Goal: Contribute content

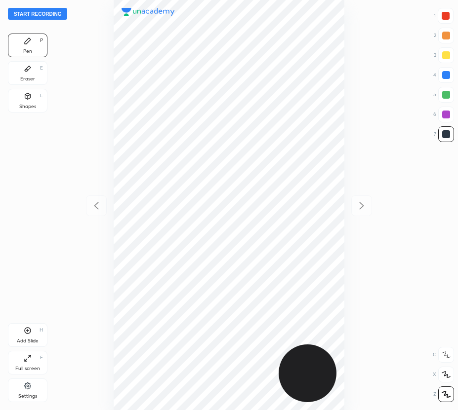
scroll to position [410, 300]
click at [41, 15] on button "Start recording" at bounding box center [37, 14] width 59 height 12
click at [444, 15] on div at bounding box center [446, 16] width 8 height 8
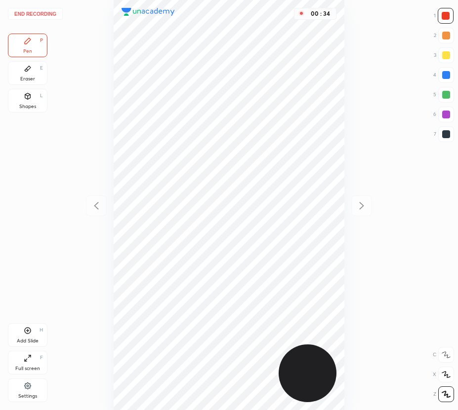
click at [32, 102] on div "Shapes L" at bounding box center [28, 101] width 40 height 24
click at [448, 72] on div at bounding box center [446, 75] width 8 height 8
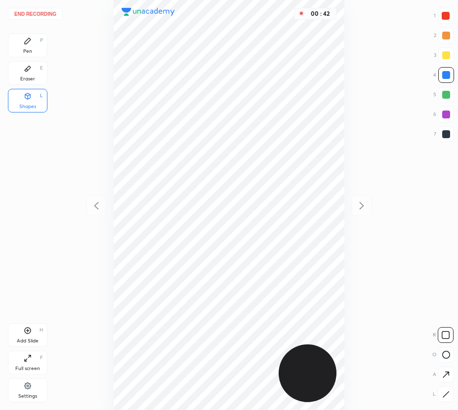
click at [30, 51] on div "Pen" at bounding box center [27, 51] width 9 height 5
drag, startPoint x: 23, startPoint y: 110, endPoint x: 35, endPoint y: 113, distance: 11.7
click at [24, 110] on div "Shapes L" at bounding box center [28, 101] width 40 height 24
drag, startPoint x: 443, startPoint y: 390, endPoint x: 438, endPoint y: 386, distance: 6.3
click at [443, 390] on div at bounding box center [446, 395] width 16 height 16
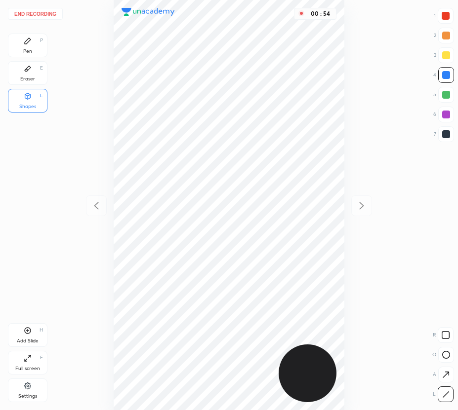
drag, startPoint x: 27, startPoint y: 52, endPoint x: 39, endPoint y: 70, distance: 21.4
click at [28, 53] on div "Pen" at bounding box center [27, 51] width 9 height 5
drag, startPoint x: 36, startPoint y: 103, endPoint x: 358, endPoint y: 239, distance: 349.8
click at [38, 107] on div "Shapes L" at bounding box center [28, 101] width 40 height 24
drag, startPoint x: 446, startPoint y: 395, endPoint x: 436, endPoint y: 382, distance: 16.1
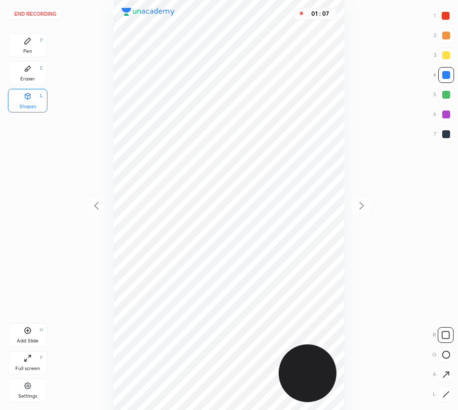
click at [446, 395] on icon at bounding box center [445, 394] width 5 height 5
drag, startPoint x: 38, startPoint y: 48, endPoint x: 107, endPoint y: 124, distance: 102.8
click at [42, 52] on div "Pen P" at bounding box center [28, 46] width 40 height 24
drag, startPoint x: 446, startPoint y: 95, endPoint x: 386, endPoint y: 131, distance: 69.5
click at [445, 97] on div at bounding box center [446, 95] width 8 height 8
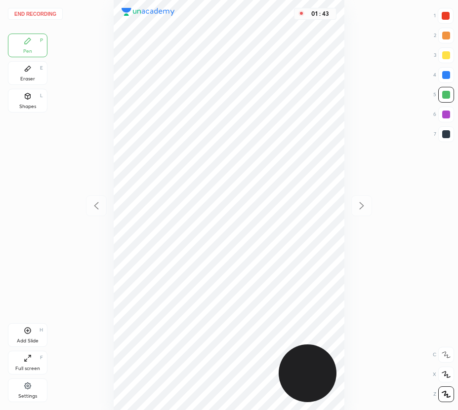
click at [22, 329] on div "Add Slide H" at bounding box center [28, 336] width 40 height 24
click at [98, 205] on icon at bounding box center [96, 206] width 12 height 12
drag, startPoint x: 361, startPoint y: 206, endPoint x: 353, endPoint y: 201, distance: 9.3
click at [361, 206] on icon at bounding box center [362, 206] width 12 height 12
click at [92, 219] on div "02 : 00" at bounding box center [229, 205] width 300 height 410
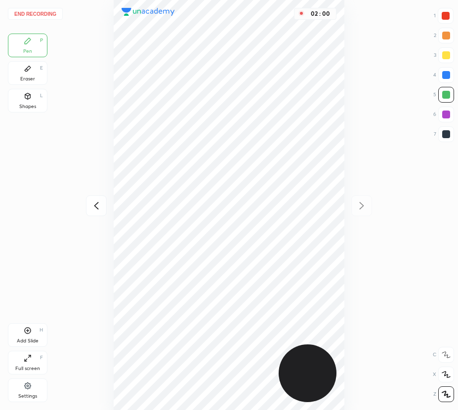
click at [99, 205] on icon at bounding box center [96, 206] width 12 height 12
click at [366, 205] on icon at bounding box center [362, 206] width 12 height 12
click at [92, 206] on icon at bounding box center [96, 206] width 12 height 12
click at [355, 204] on div at bounding box center [361, 206] width 21 height 21
drag, startPoint x: 97, startPoint y: 204, endPoint x: 92, endPoint y: 204, distance: 5.0
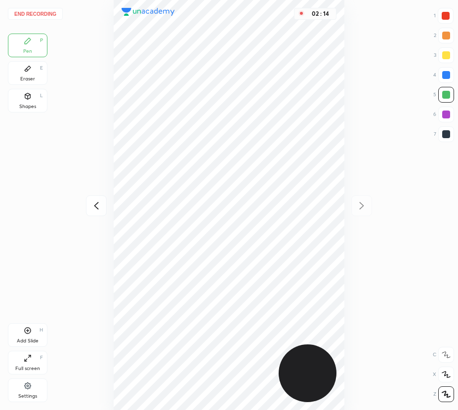
click at [97, 204] on icon at bounding box center [96, 206] width 12 height 12
drag, startPoint x: 363, startPoint y: 205, endPoint x: 349, endPoint y: 203, distance: 14.0
click at [363, 205] on icon at bounding box center [362, 206] width 12 height 12
click at [96, 208] on icon at bounding box center [96, 206] width 12 height 12
drag, startPoint x: 365, startPoint y: 204, endPoint x: 349, endPoint y: 201, distance: 16.6
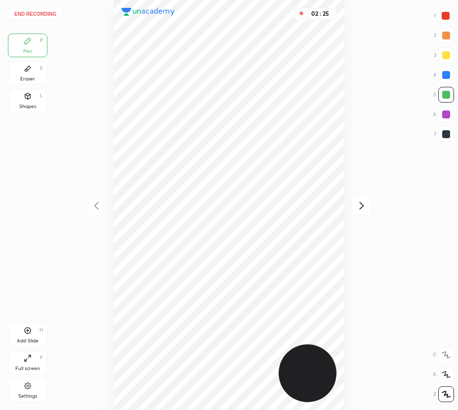
click at [364, 205] on icon at bounding box center [362, 206] width 12 height 12
click at [99, 206] on icon at bounding box center [96, 206] width 12 height 12
click at [366, 206] on icon at bounding box center [362, 206] width 12 height 12
click at [95, 203] on icon at bounding box center [96, 206] width 12 height 12
click at [363, 204] on icon at bounding box center [362, 206] width 12 height 12
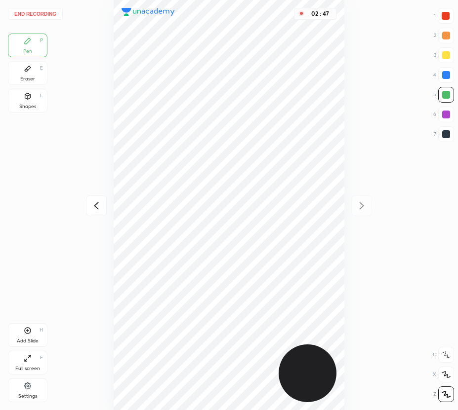
drag, startPoint x: 32, startPoint y: 76, endPoint x: 107, endPoint y: 172, distance: 121.8
click at [38, 81] on div "Eraser E" at bounding box center [28, 73] width 40 height 24
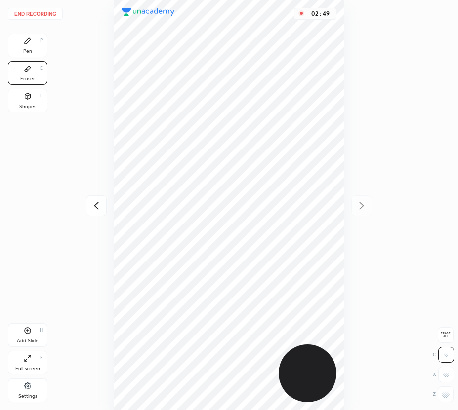
click at [18, 48] on div "Pen P" at bounding box center [28, 46] width 40 height 24
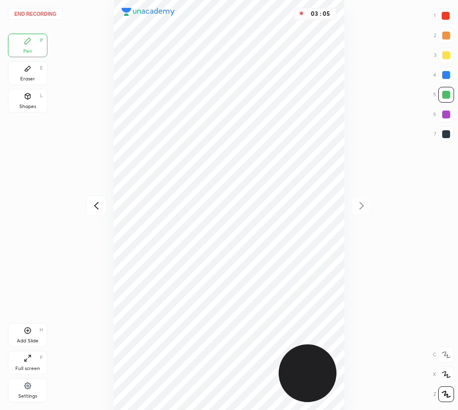
click at [448, 72] on div at bounding box center [446, 75] width 16 height 16
click at [18, 336] on div "Add Slide H" at bounding box center [28, 336] width 40 height 24
click at [94, 204] on icon at bounding box center [96, 206] width 12 height 12
click at [96, 203] on icon at bounding box center [96, 206] width 12 height 12
click at [365, 203] on icon at bounding box center [362, 206] width 12 height 12
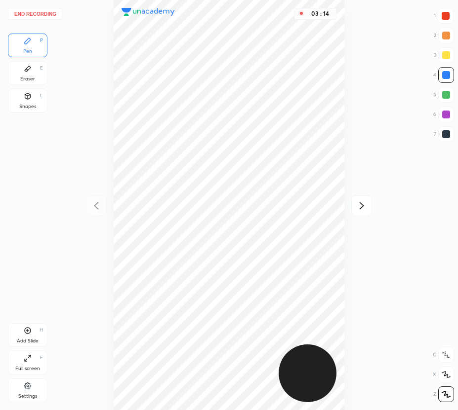
click at [365, 203] on icon at bounding box center [362, 206] width 12 height 12
click at [94, 209] on icon at bounding box center [96, 206] width 12 height 12
click at [97, 206] on icon at bounding box center [96, 206] width 12 height 12
click at [362, 204] on icon at bounding box center [362, 206] width 12 height 12
drag, startPoint x: 362, startPoint y: 204, endPoint x: 355, endPoint y: 201, distance: 7.5
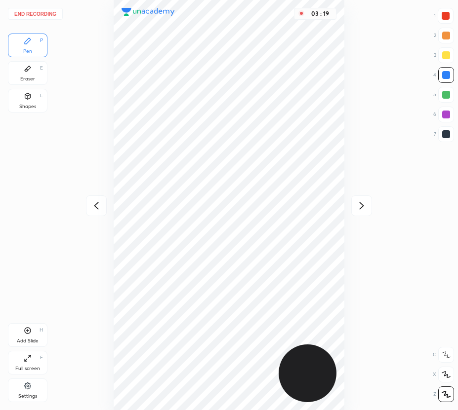
click at [361, 205] on icon at bounding box center [362, 206] width 12 height 12
click at [99, 204] on icon at bounding box center [96, 206] width 12 height 12
drag, startPoint x: 98, startPoint y: 202, endPoint x: 108, endPoint y: 206, distance: 11.1
click at [101, 203] on icon at bounding box center [96, 206] width 12 height 12
click at [364, 207] on icon at bounding box center [362, 206] width 12 height 12
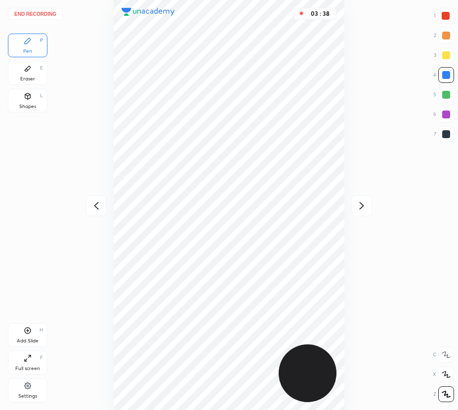
drag, startPoint x: 364, startPoint y: 207, endPoint x: 356, endPoint y: 211, distance: 8.4
click at [364, 207] on icon at bounding box center [362, 206] width 12 height 12
click at [50, 15] on button "End recording" at bounding box center [35, 14] width 55 height 12
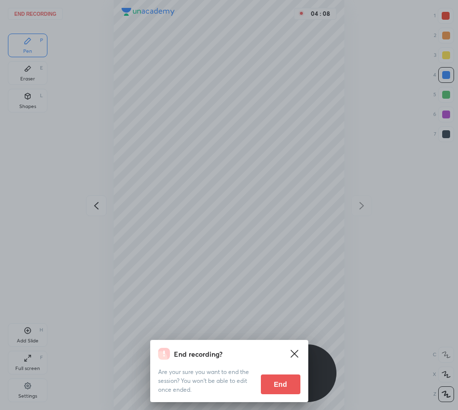
drag, startPoint x: 284, startPoint y: 389, endPoint x: 155, endPoint y: 388, distance: 128.9
click at [283, 389] on button "End" at bounding box center [281, 385] width 40 height 20
